Goal: Find specific page/section: Find specific page/section

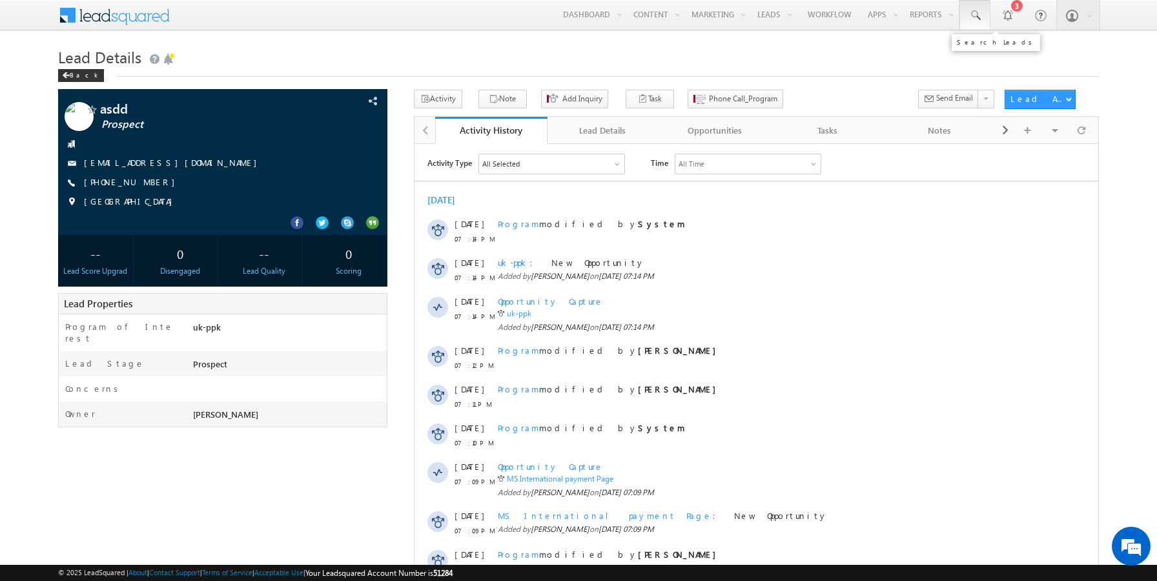
click at [972, 21] on span at bounding box center [974, 15] width 13 height 13
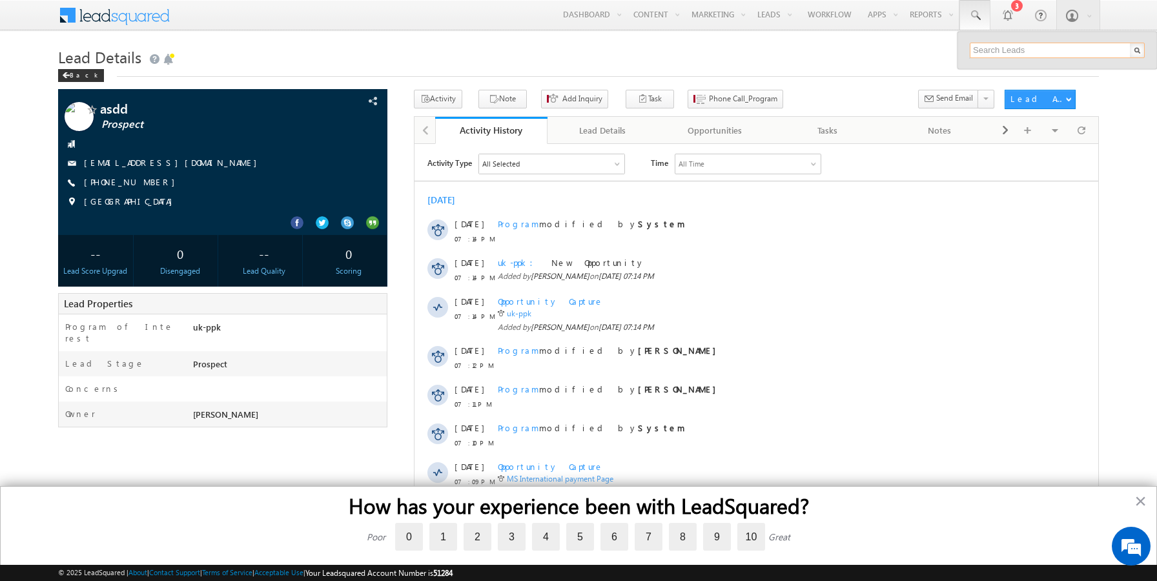
click at [998, 54] on input "text" at bounding box center [1057, 50] width 175 height 15
paste input "[EMAIL_ADDRESS][DOMAIN_NAME]"
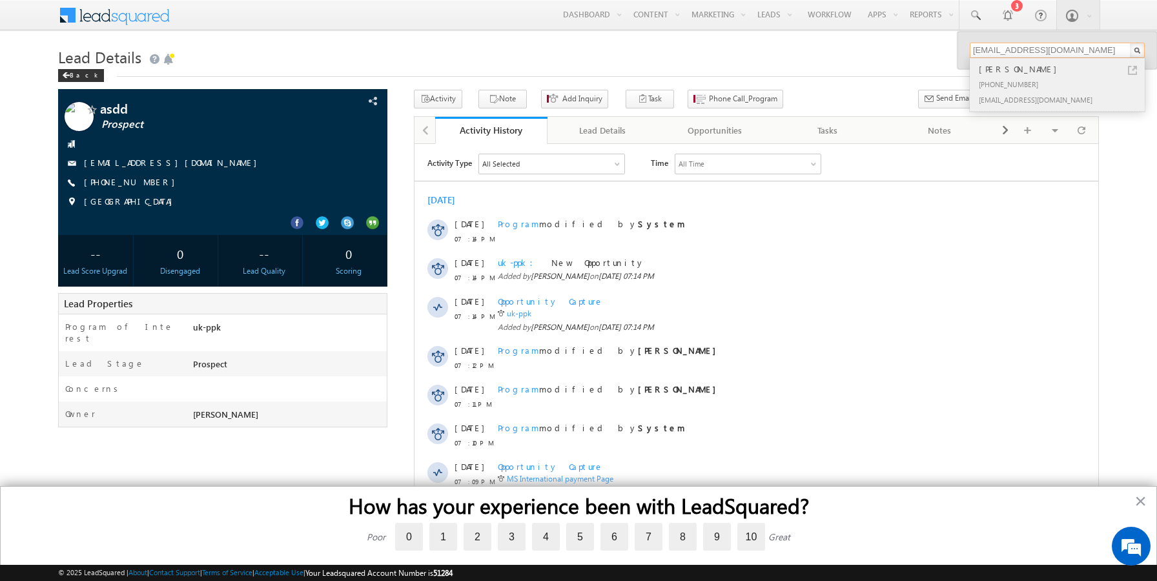
type input "[EMAIL_ADDRESS][DOMAIN_NAME]"
click at [1132, 70] on link at bounding box center [1132, 70] width 9 height 9
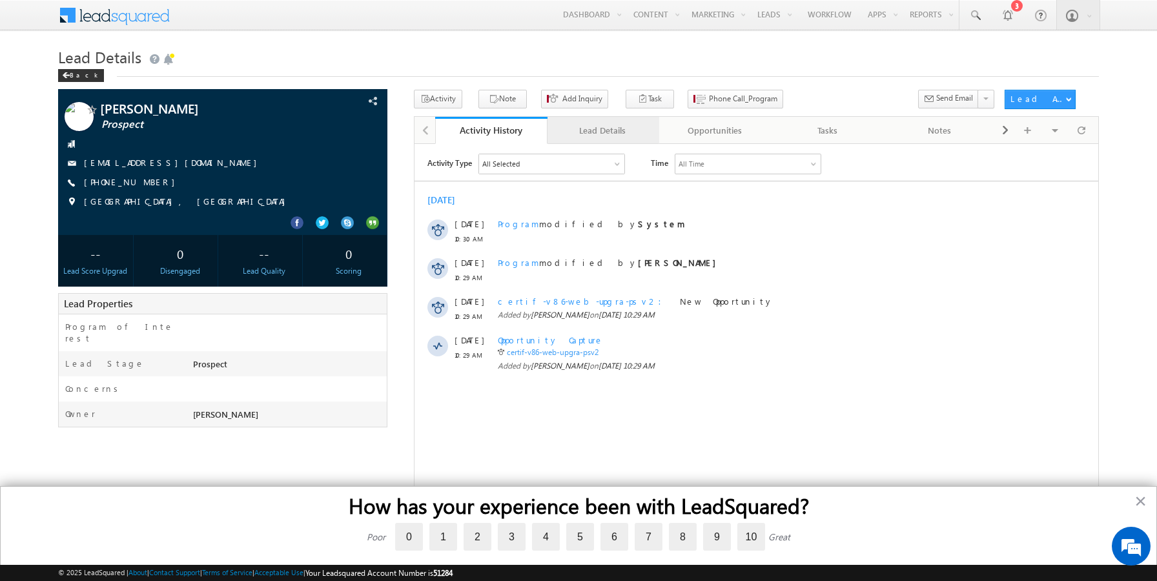
click at [596, 134] on div "Lead Details" at bounding box center [603, 130] width 90 height 15
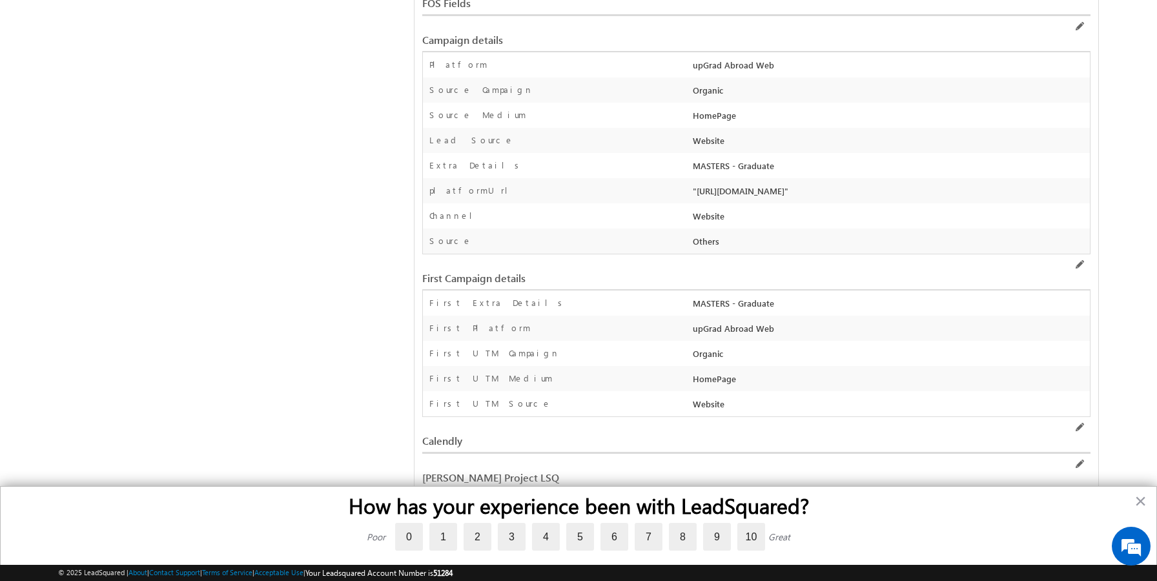
scroll to position [929, 0]
